Goal: Task Accomplishment & Management: Manage account settings

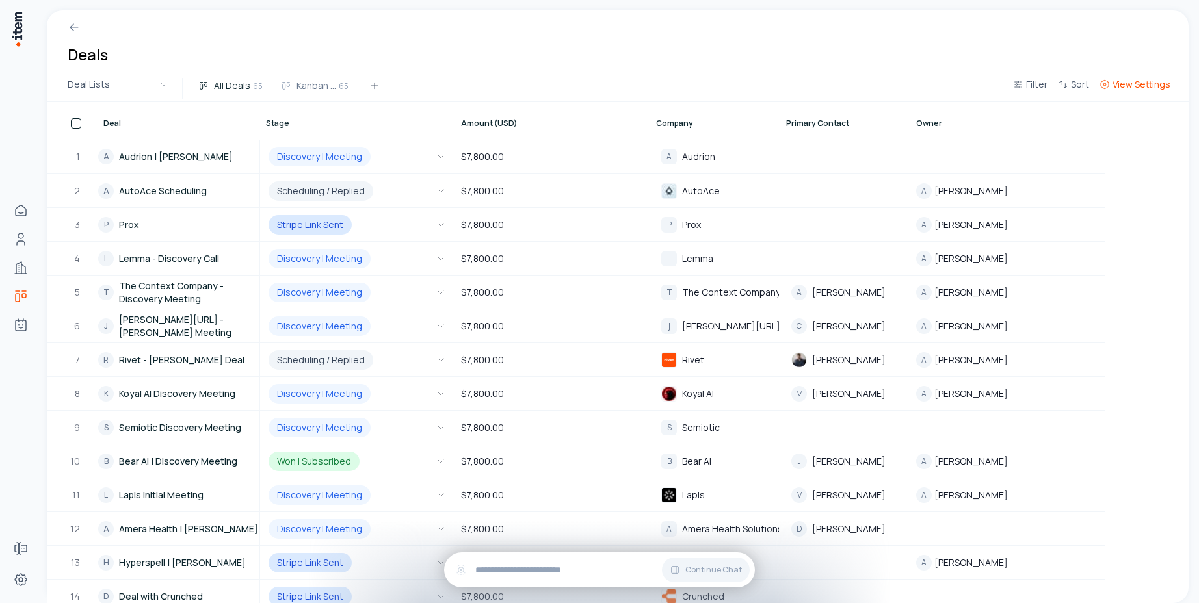
click at [1131, 85] on span "View Settings" at bounding box center [1141, 84] width 58 height 13
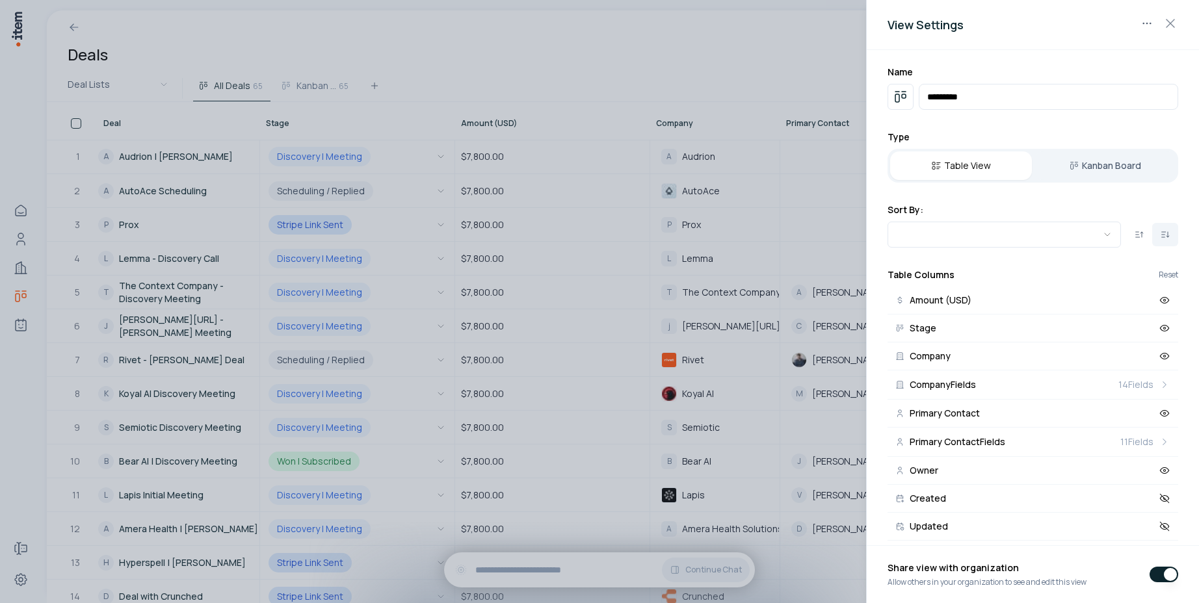
click at [756, 50] on div at bounding box center [599, 301] width 1199 height 603
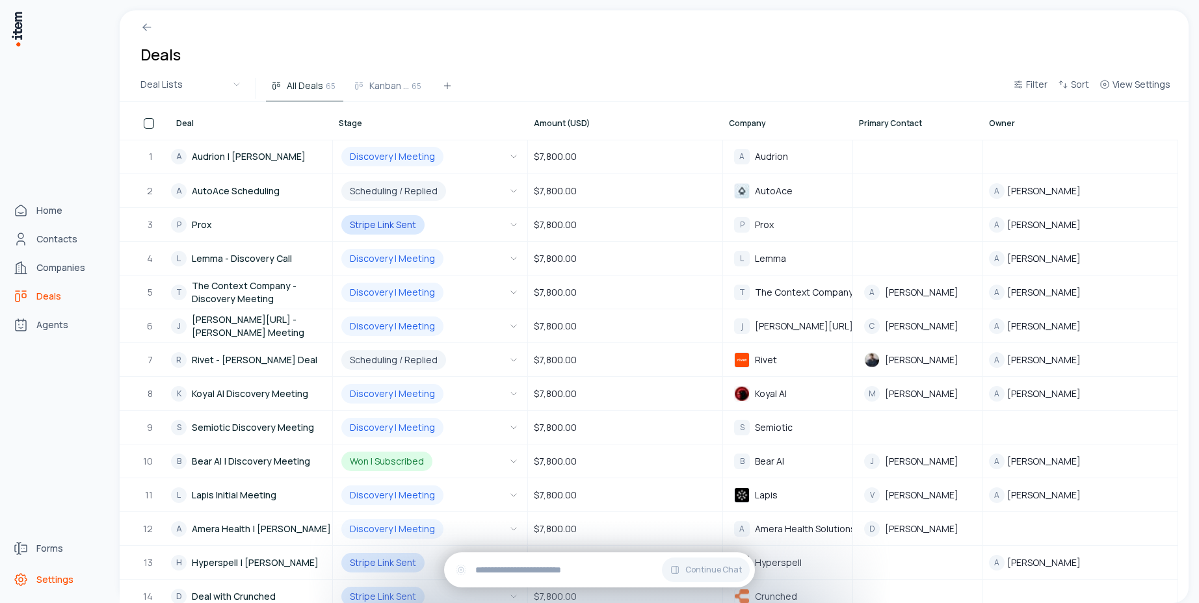
click at [55, 577] on span "Settings" at bounding box center [54, 579] width 37 height 13
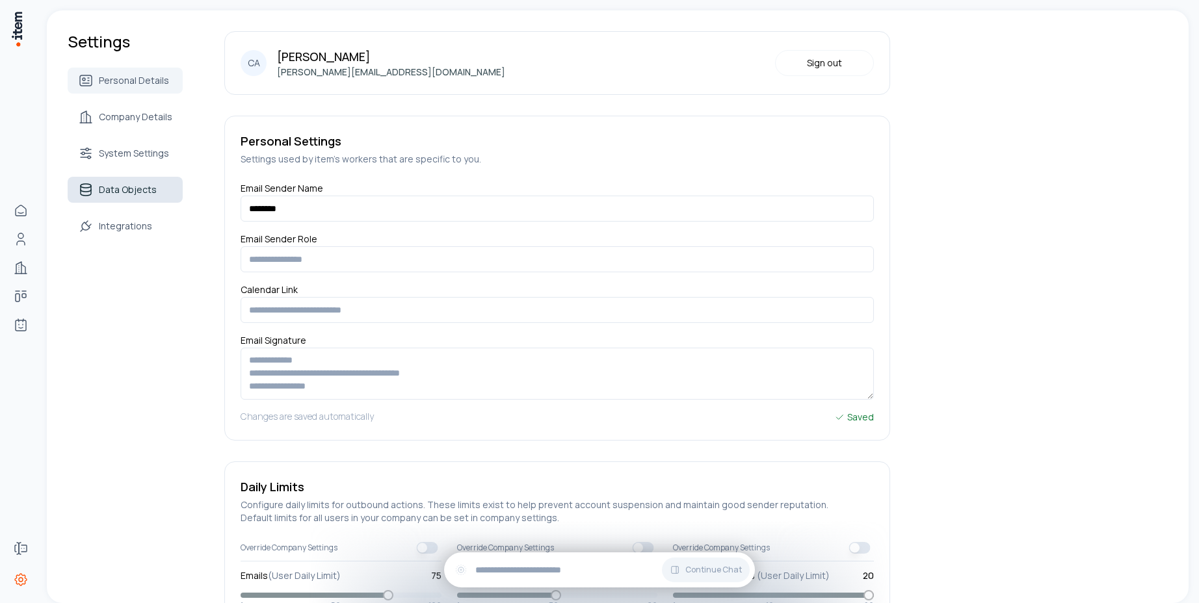
click at [150, 193] on span "Data Objects" at bounding box center [128, 189] width 58 height 13
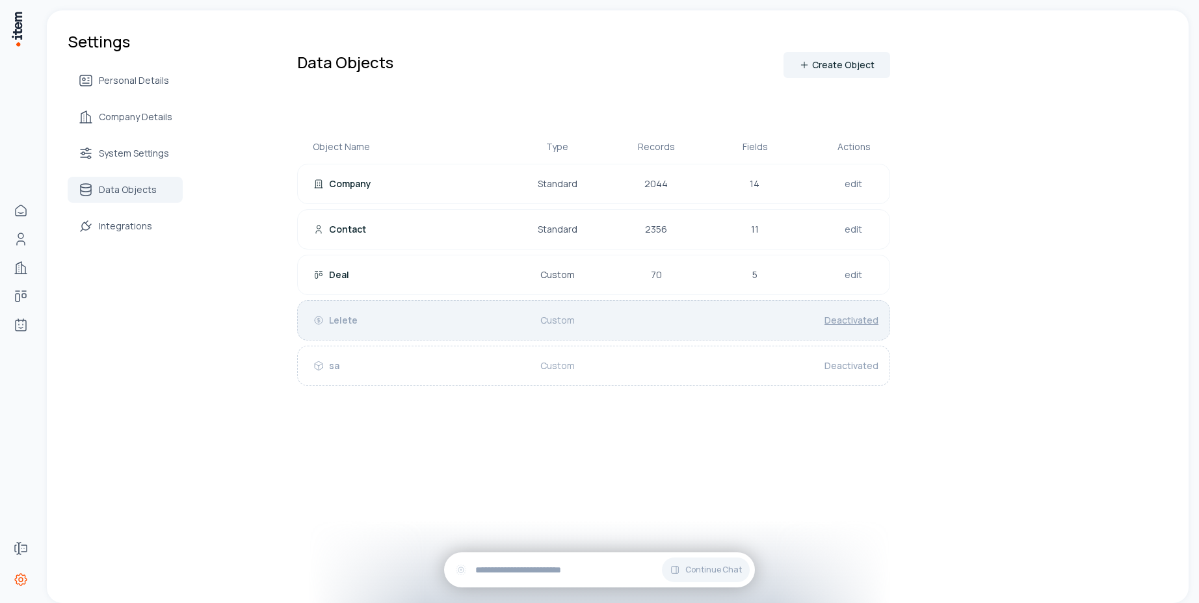
click at [836, 328] on link "Deactivated" at bounding box center [851, 320] width 59 height 18
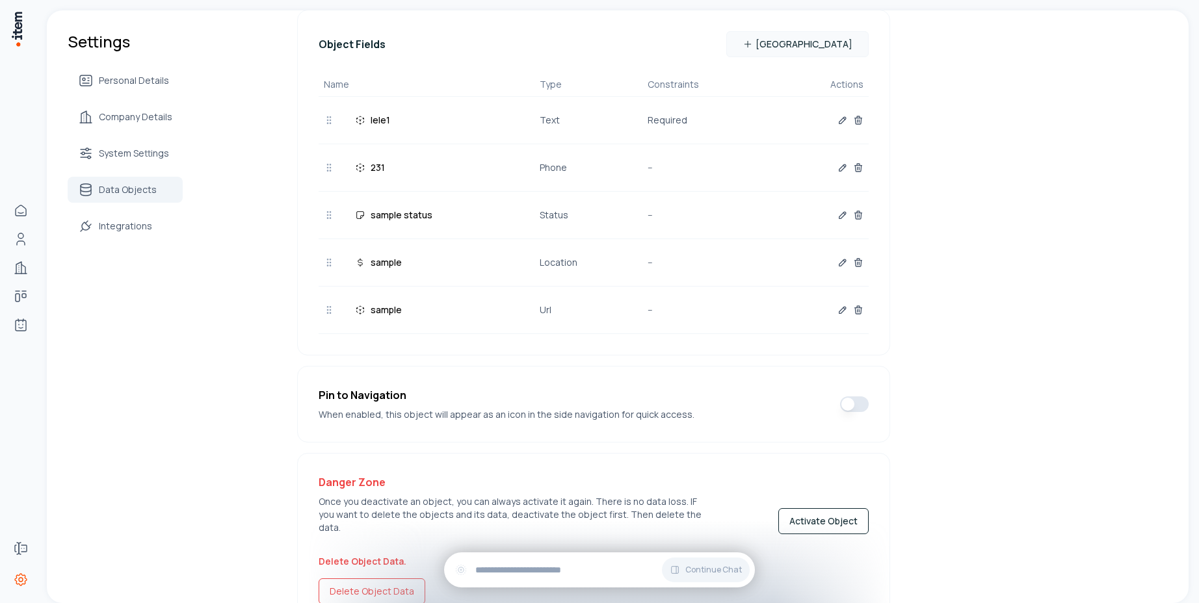
scroll to position [325, 0]
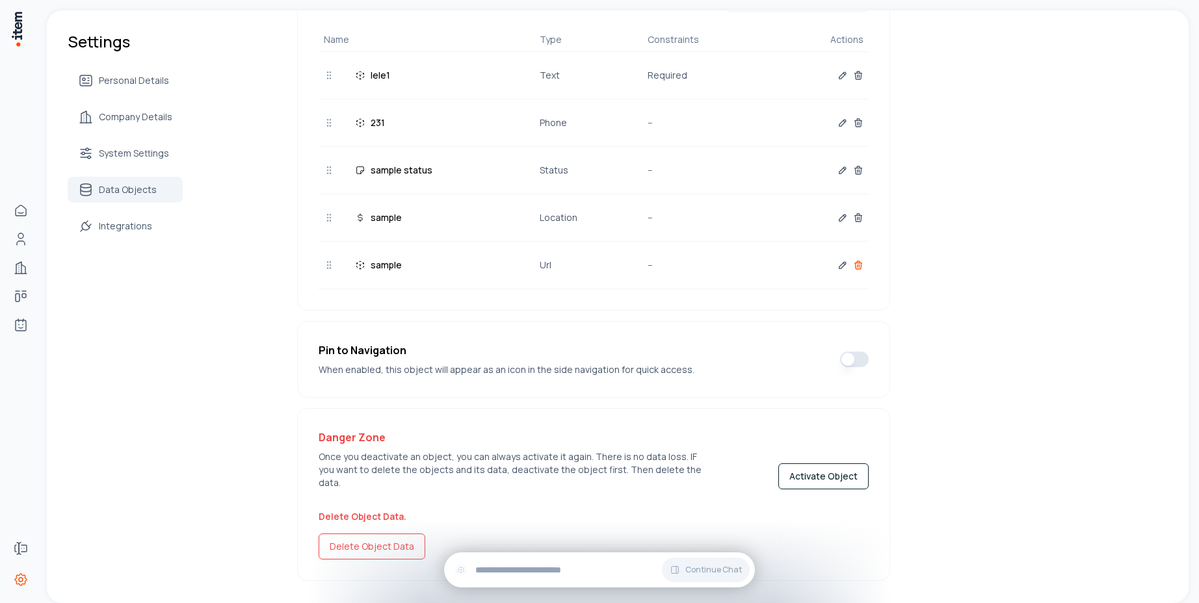
click at [854, 268] on icon "button" at bounding box center [858, 265] width 10 height 10
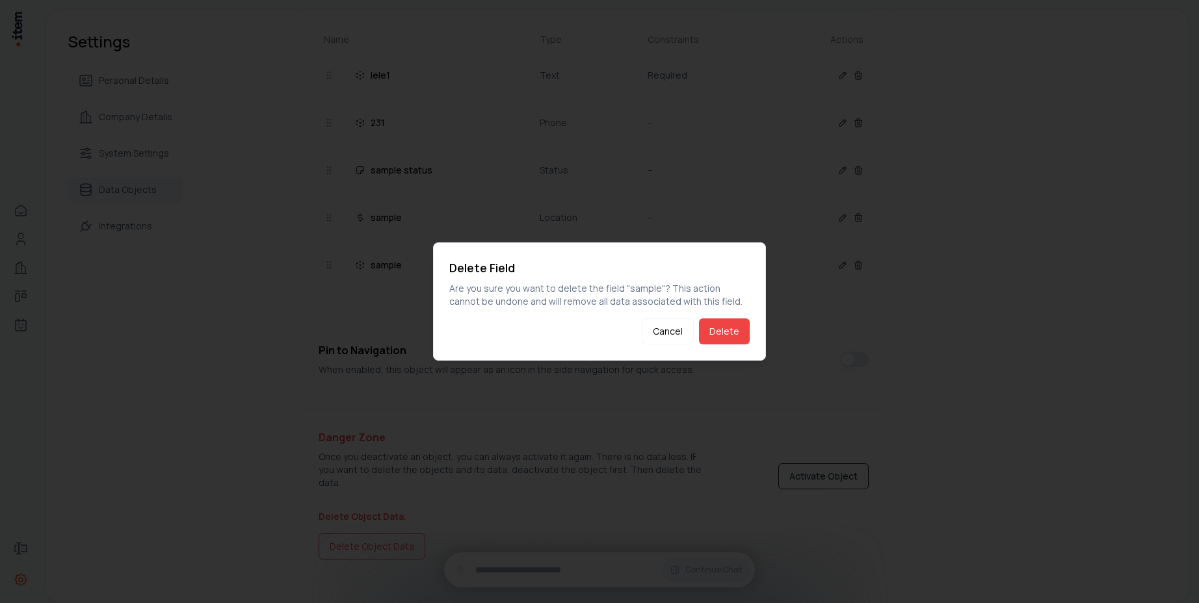
click at [952, 323] on div at bounding box center [599, 301] width 1199 height 603
click at [659, 334] on button "Cancel" at bounding box center [668, 332] width 52 height 26
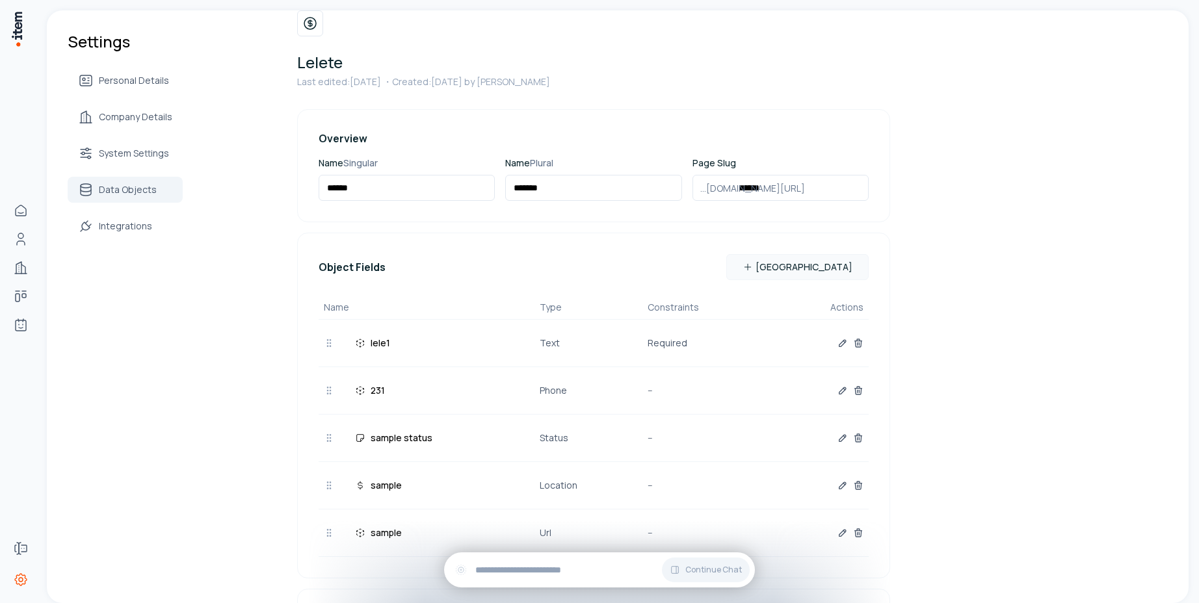
scroll to position [0, 0]
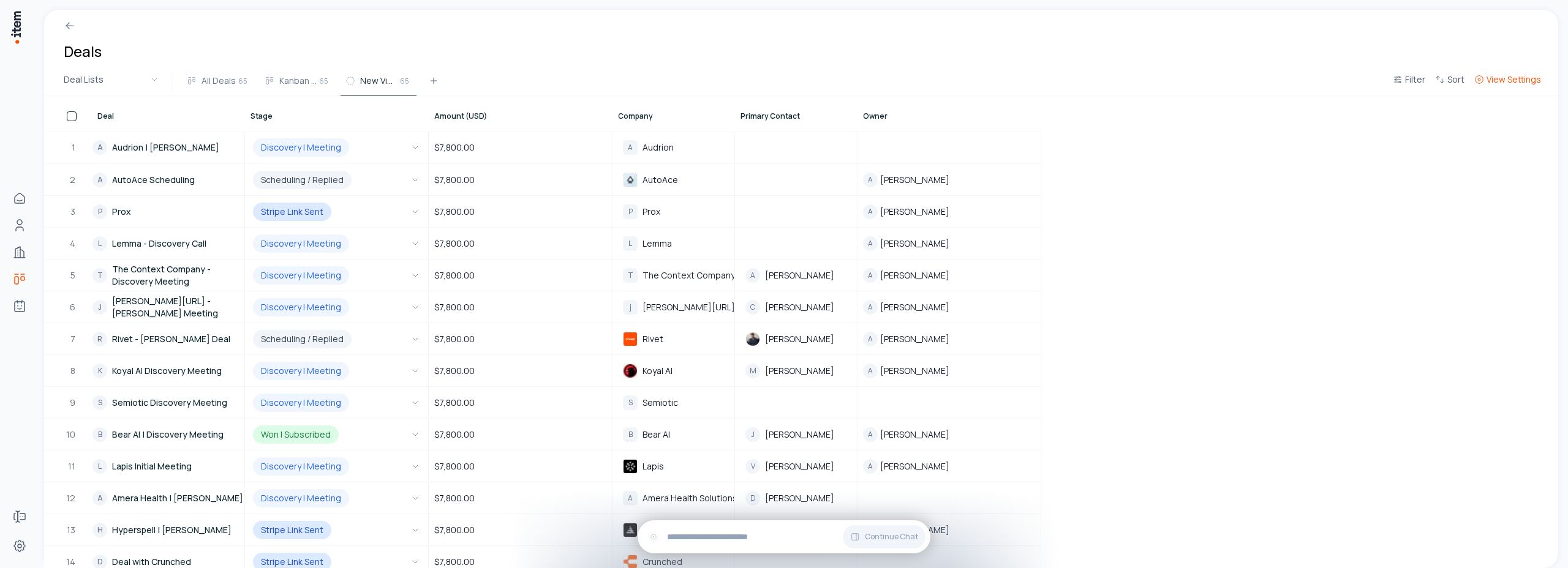
click at [1511, 76] on span "View Settings" at bounding box center [1514, 79] width 55 height 12
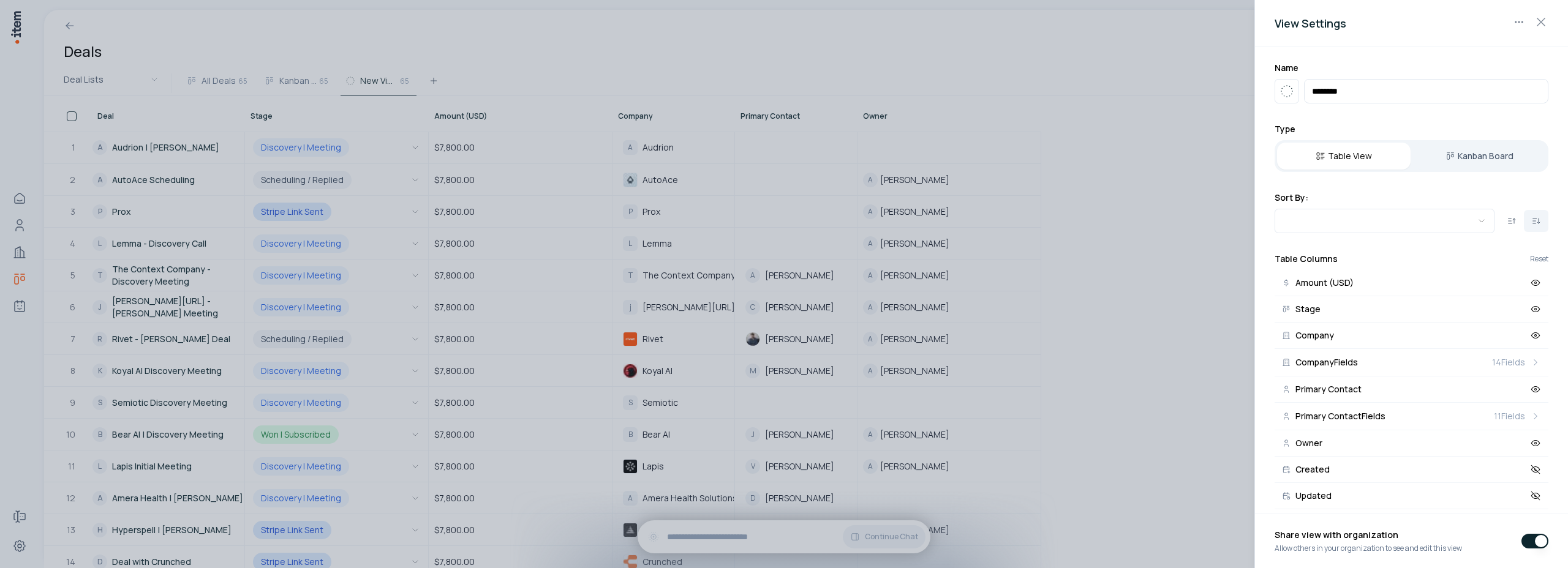
click at [1533, 545] on button "button" at bounding box center [1535, 542] width 27 height 15
click at [1534, 545] on button "button" at bounding box center [1535, 542] width 27 height 15
type button "on"
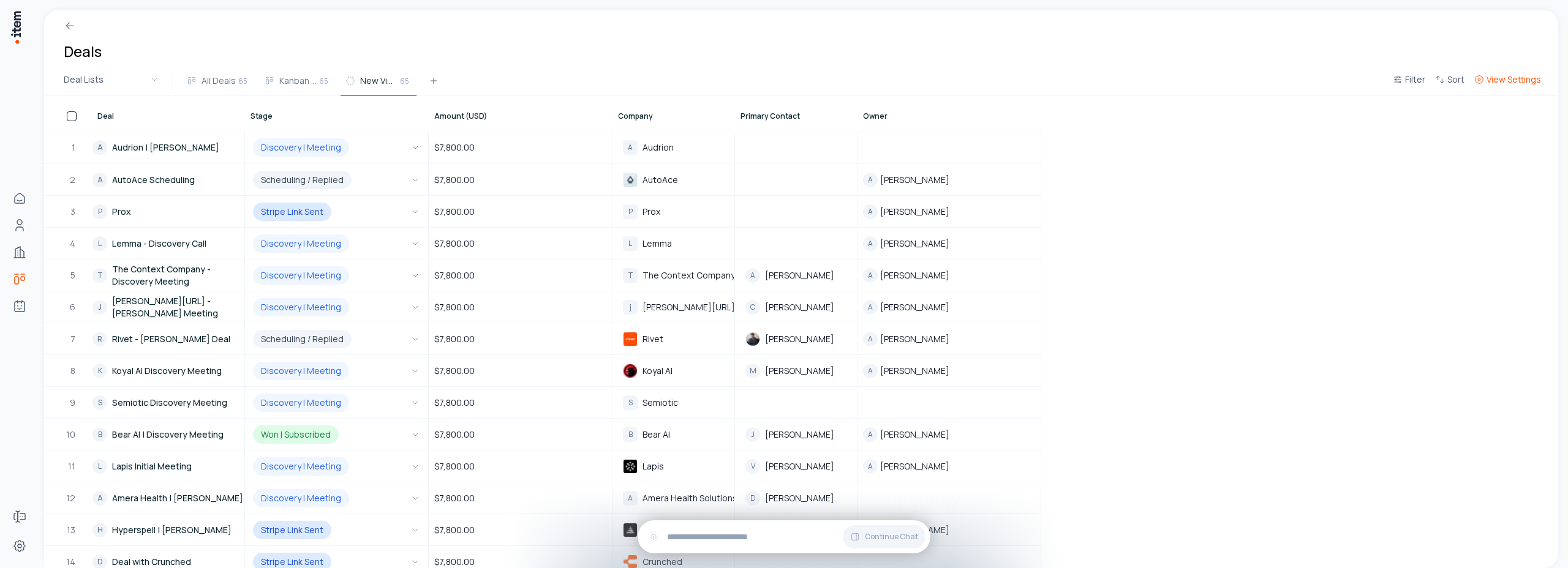
click at [1508, 89] on button "View Settings" at bounding box center [1508, 83] width 76 height 22
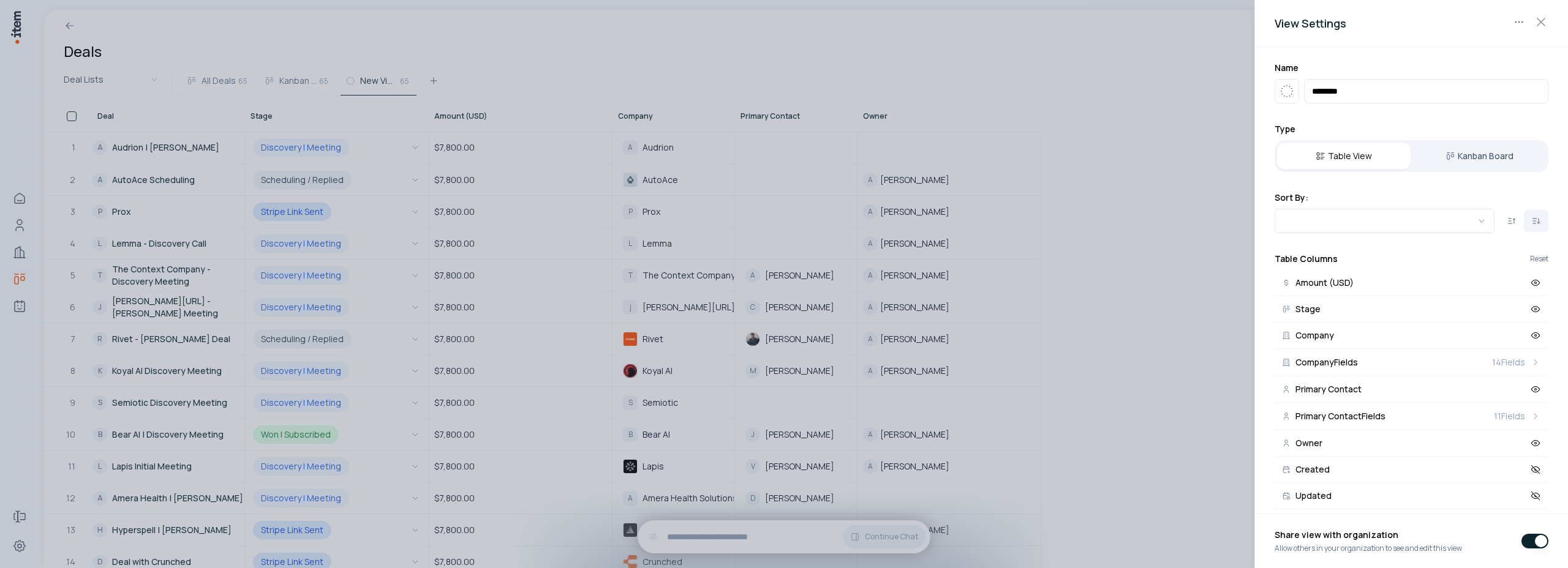
click at [1099, 53] on div at bounding box center [784, 284] width 1568 height 568
